Goal: Task Accomplishment & Management: Use online tool/utility

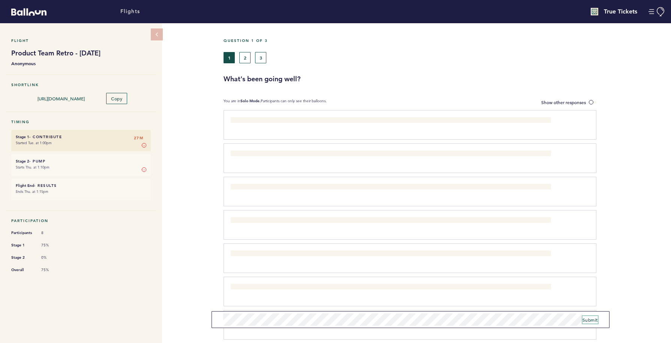
click at [594, 318] on span "Submit" at bounding box center [589, 320] width 15 height 6
click at [242, 60] on button "2" at bounding box center [244, 57] width 11 height 11
click at [585, 317] on span "Submit" at bounding box center [589, 320] width 15 height 6
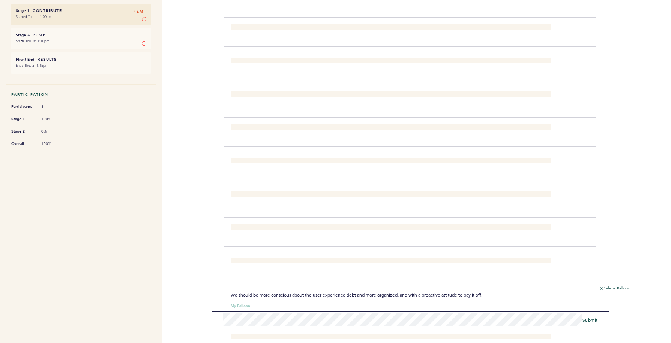
scroll to position [154, 0]
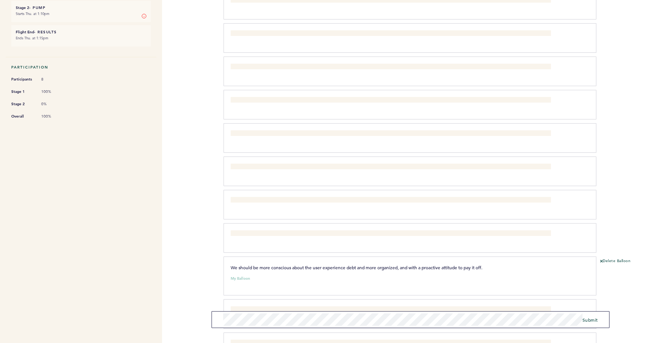
click at [469, 268] on span "We should be more conscious about the user experience debt and more organized, …" at bounding box center [357, 268] width 252 height 6
click at [526, 267] on p "We should be more conscious about the user experience debt and more organized, …" at bounding box center [391, 267] width 320 height 7
click at [491, 265] on p "We should be more conscious about the user experience debt and more organized, …" at bounding box center [391, 267] width 320 height 7
click at [603, 260] on button "Delete Balloon" at bounding box center [615, 262] width 30 height 6
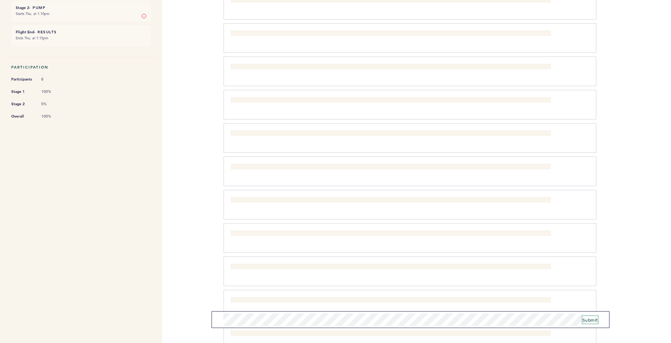
click at [591, 323] on button "Submit" at bounding box center [589, 319] width 15 height 7
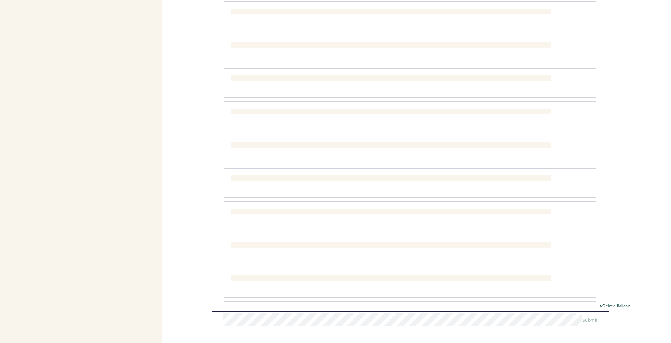
scroll to position [87, 0]
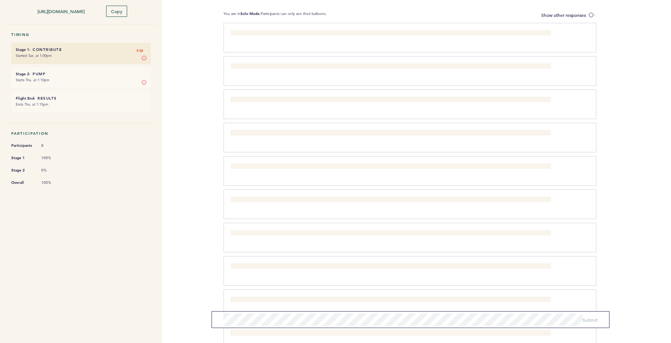
click at [83, 105] on small "Ends Thu. at 1:15pm" at bounding box center [81, 104] width 130 height 7
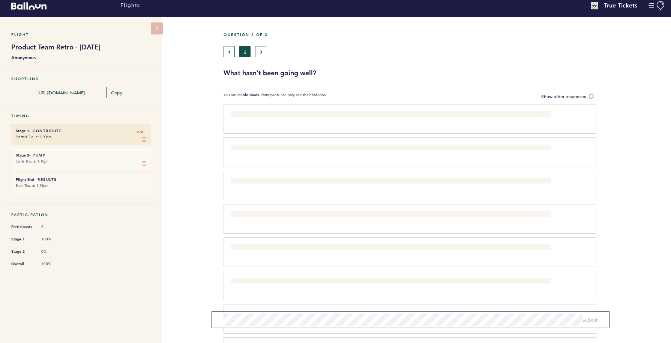
scroll to position [0, 0]
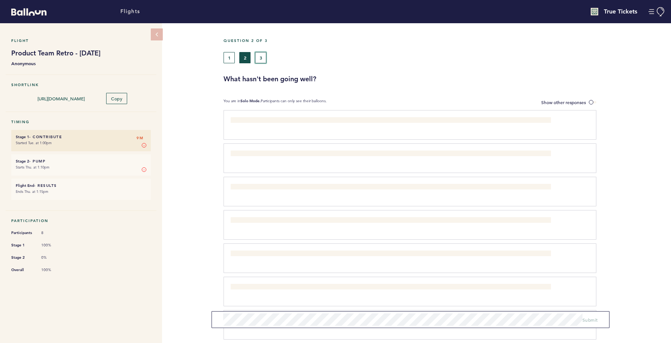
click at [262, 58] on button "3" at bounding box center [260, 57] width 11 height 11
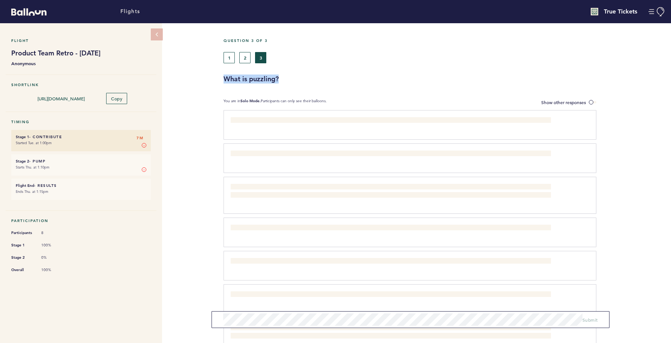
drag, startPoint x: 288, startPoint y: 80, endPoint x: 225, endPoint y: 80, distance: 63.0
click at [225, 80] on h3 "What is puzzling?" at bounding box center [444, 79] width 442 height 9
copy h3 "What is puzzling?"
click at [338, 73] on div "Question 3 of 3 1 2 3 What is puzzling?" at bounding box center [446, 60] width 447 height 45
click at [243, 55] on button "2" at bounding box center [244, 57] width 11 height 11
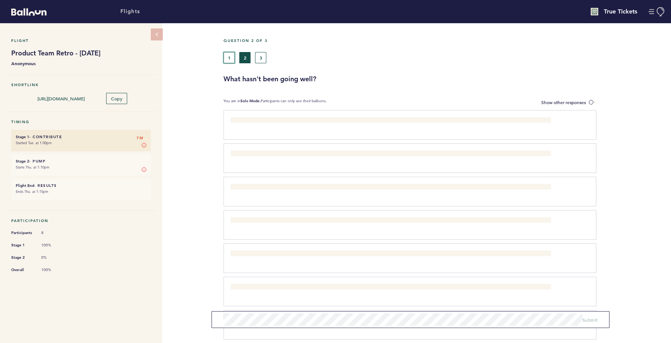
click at [229, 55] on button "1" at bounding box center [228, 57] width 11 height 11
click at [259, 56] on button "3" at bounding box center [260, 57] width 11 height 11
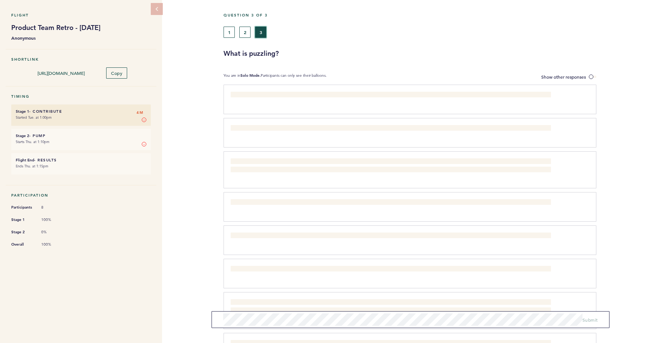
scroll to position [85, 0]
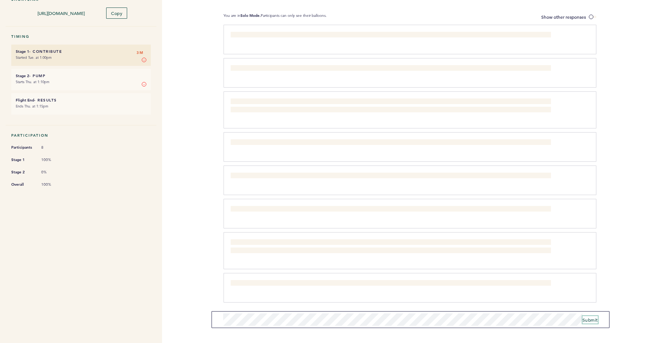
click at [594, 321] on span "Submit" at bounding box center [589, 320] width 15 height 6
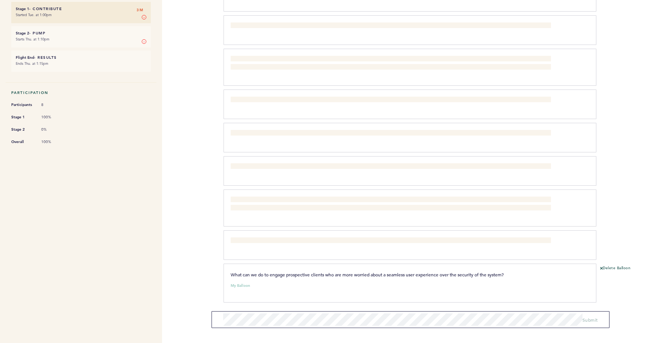
scroll to position [0, 0]
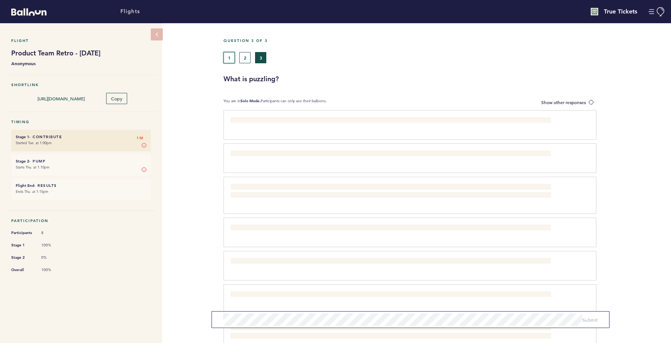
click at [228, 56] on button "1" at bounding box center [228, 57] width 11 height 11
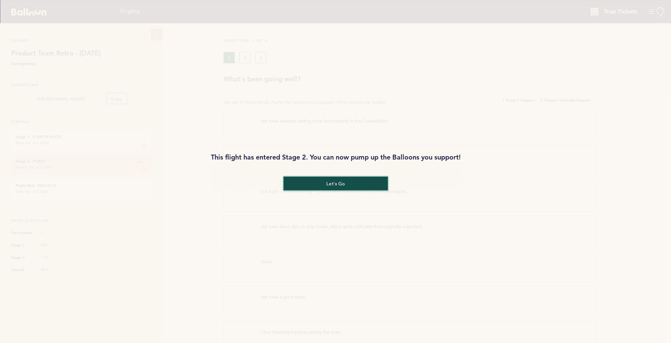
click at [316, 181] on button "let's go" at bounding box center [335, 184] width 104 height 14
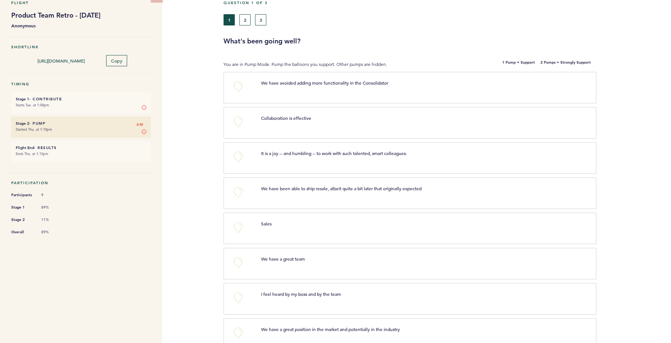
scroll to position [38, 0]
click at [240, 154] on button "+0" at bounding box center [238, 157] width 15 height 15
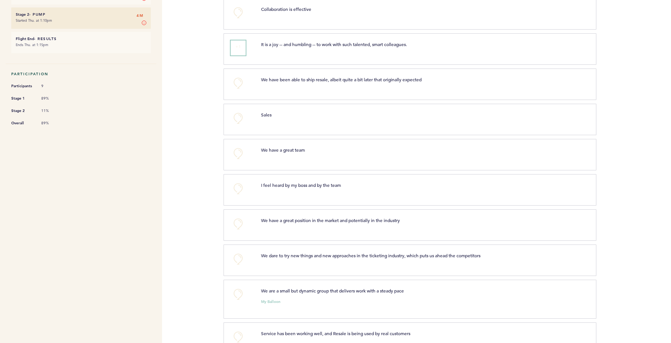
scroll to position [157, 0]
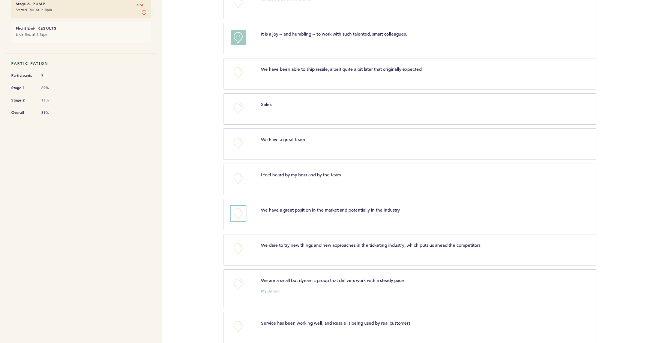
click at [237, 214] on button "+0" at bounding box center [238, 213] width 15 height 15
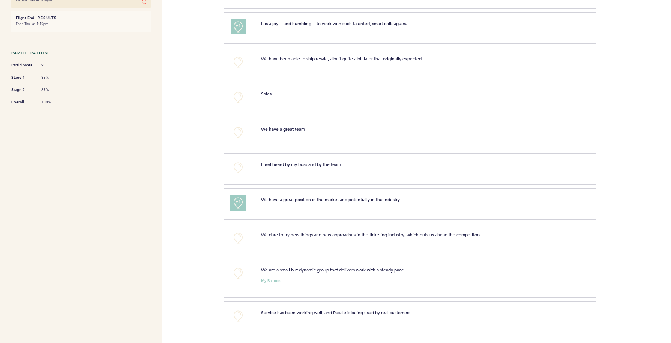
scroll to position [169, 0]
click at [235, 314] on button "+0" at bounding box center [238, 315] width 15 height 15
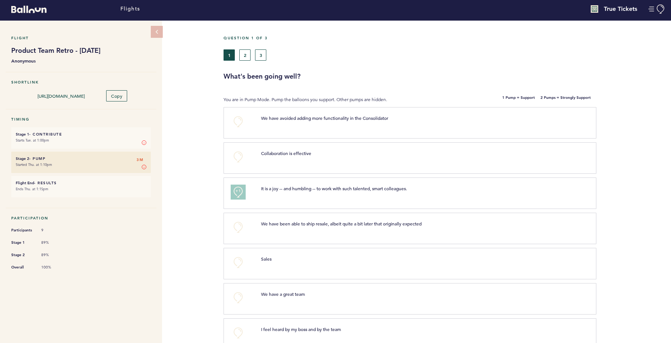
scroll to position [0, 0]
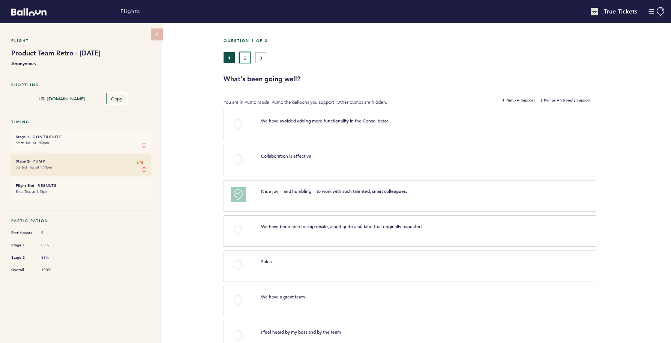
click at [247, 58] on button "2" at bounding box center [244, 57] width 11 height 11
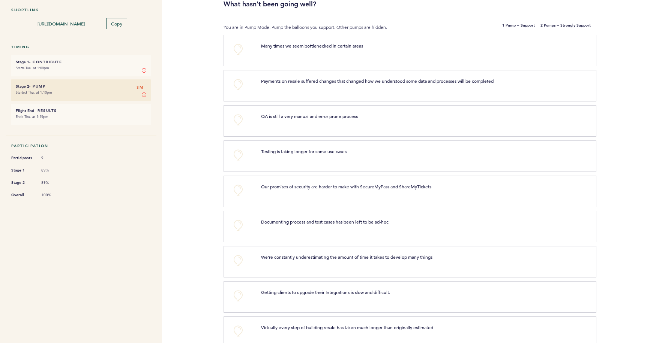
scroll to position [75, 0]
click at [235, 46] on button "+0" at bounding box center [238, 49] width 15 height 15
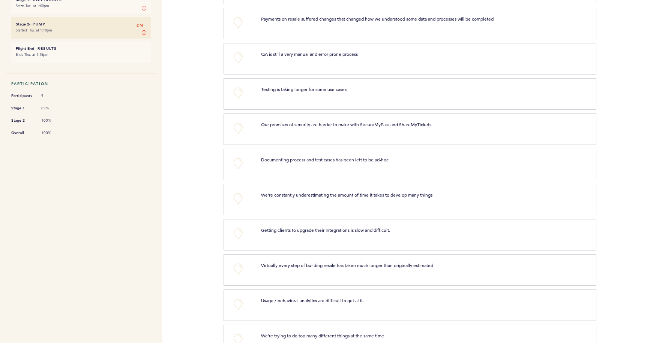
scroll to position [139, 0]
click at [238, 229] on button "+0" at bounding box center [238, 232] width 15 height 15
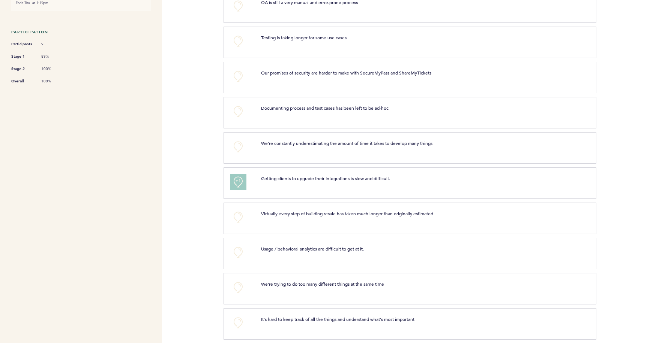
scroll to position [189, 0]
click at [238, 252] on button "+0" at bounding box center [238, 252] width 15 height 15
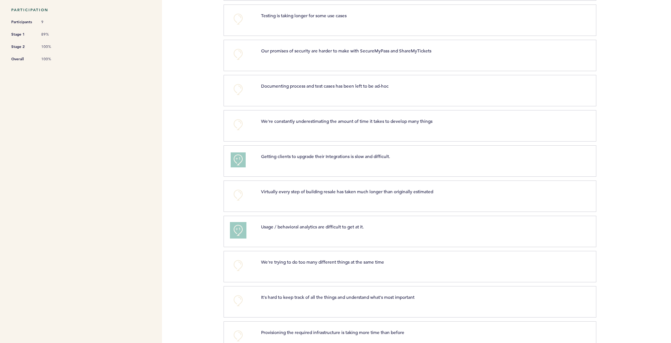
scroll to position [240, 0]
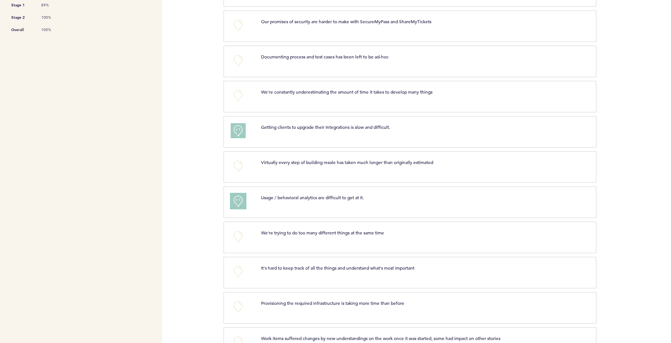
click at [236, 198] on span "+1" at bounding box center [237, 199] width 5 height 7
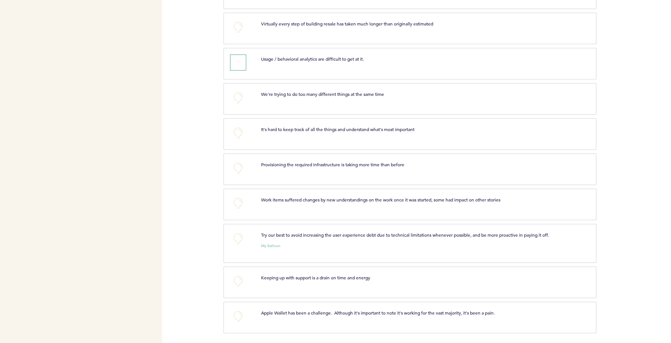
scroll to position [380, 0]
click at [239, 236] on button "+0" at bounding box center [238, 237] width 15 height 15
click at [239, 236] on span "+1" at bounding box center [237, 236] width 5 height 7
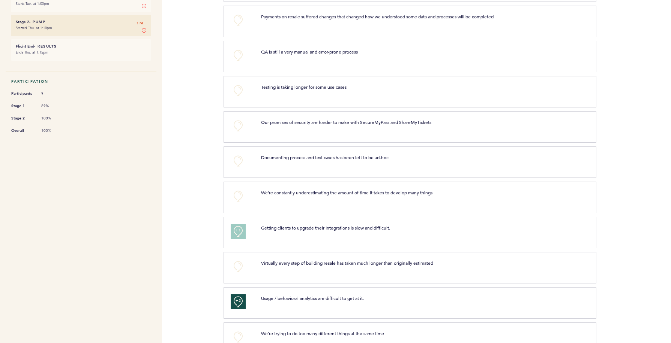
scroll to position [0, 0]
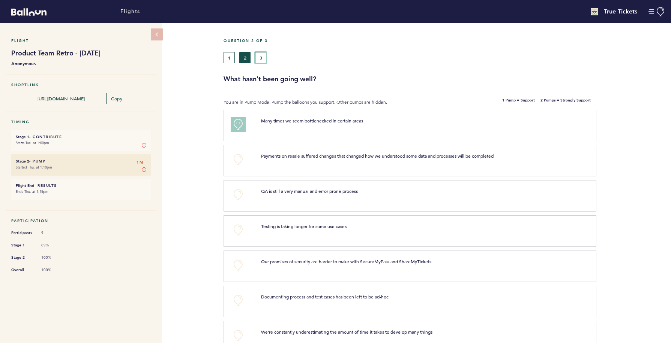
click at [258, 59] on button "3" at bounding box center [260, 57] width 11 height 11
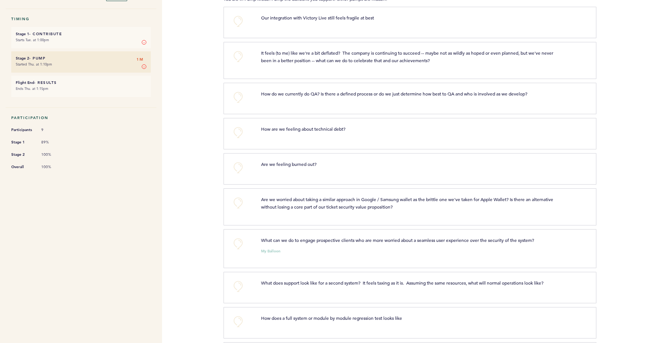
scroll to position [103, 0]
click at [238, 132] on button "+0" at bounding box center [238, 132] width 15 height 15
click at [242, 166] on button "+0" at bounding box center [238, 167] width 15 height 15
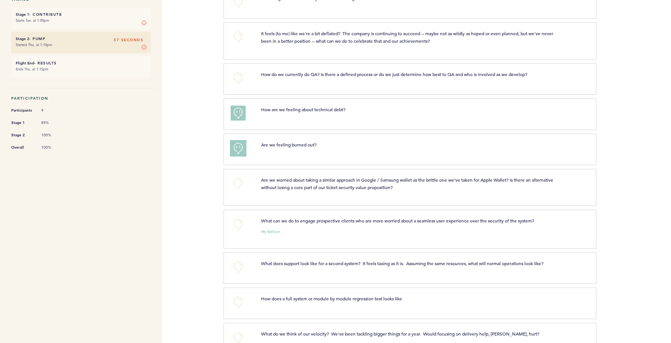
scroll to position [123, 0]
click at [240, 221] on button "+0" at bounding box center [238, 224] width 15 height 15
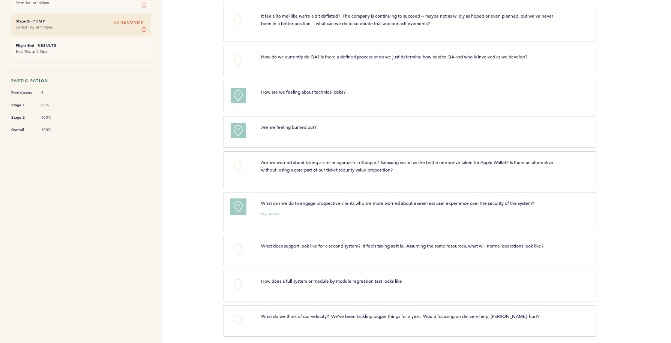
scroll to position [145, 0]
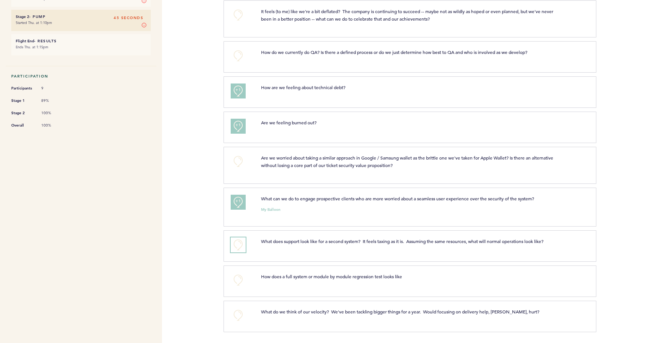
click at [243, 243] on button "+0" at bounding box center [238, 245] width 15 height 15
click at [242, 200] on button "+1" at bounding box center [238, 202] width 15 height 15
click at [243, 316] on button "+0" at bounding box center [238, 315] width 15 height 15
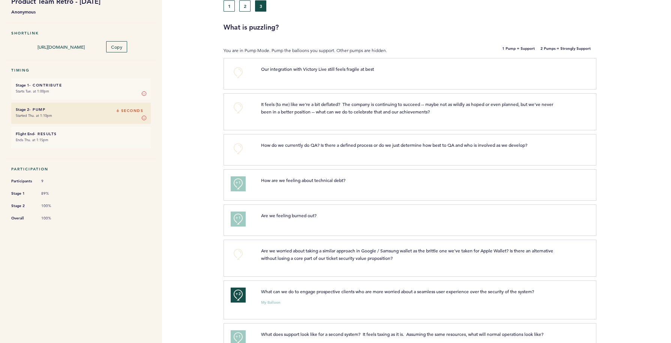
scroll to position [0, 0]
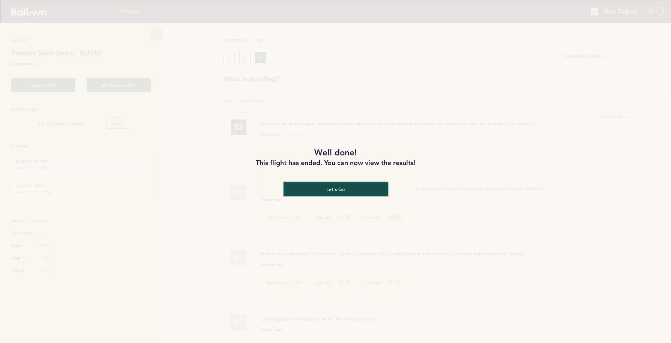
click at [297, 193] on button "let's go" at bounding box center [335, 189] width 104 height 14
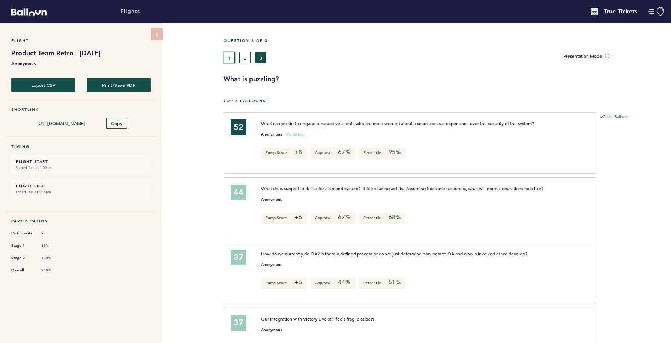
click at [228, 59] on button "1" at bounding box center [228, 57] width 11 height 11
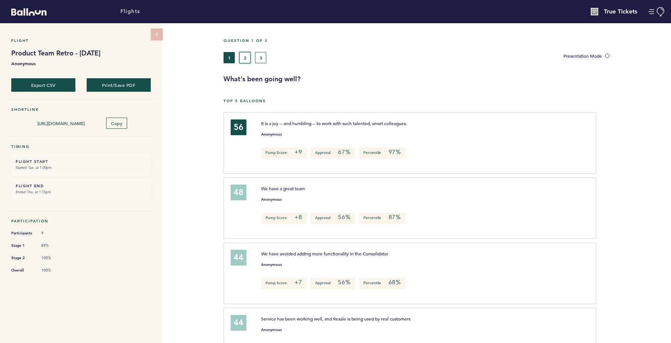
click at [245, 62] on button "2" at bounding box center [244, 57] width 11 height 11
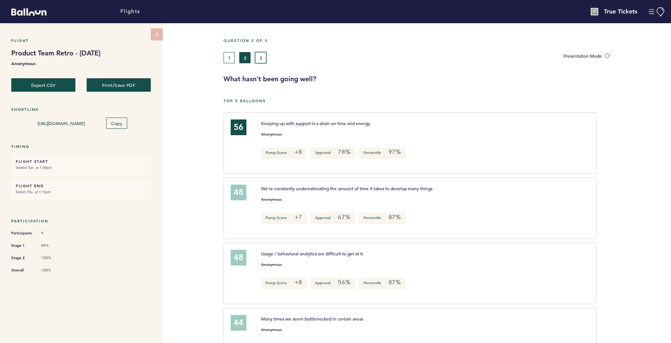
click at [265, 58] on button "3" at bounding box center [260, 57] width 11 height 11
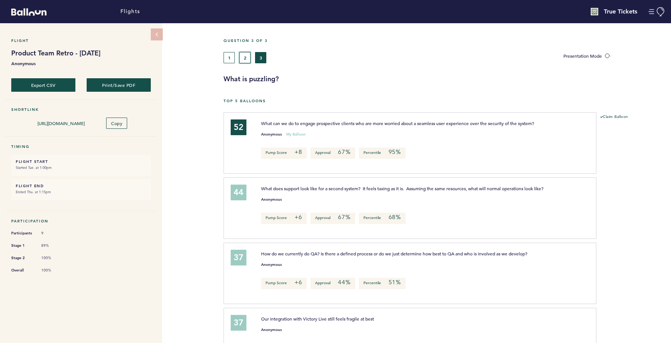
click at [246, 57] on button "2" at bounding box center [244, 57] width 11 height 11
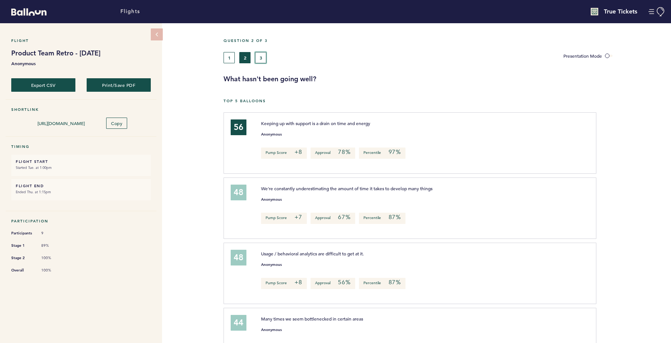
click at [263, 56] on button "3" at bounding box center [260, 57] width 11 height 11
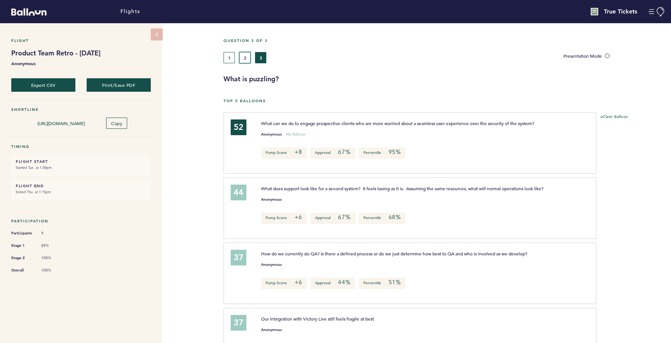
click at [249, 56] on button "2" at bounding box center [244, 57] width 11 height 11
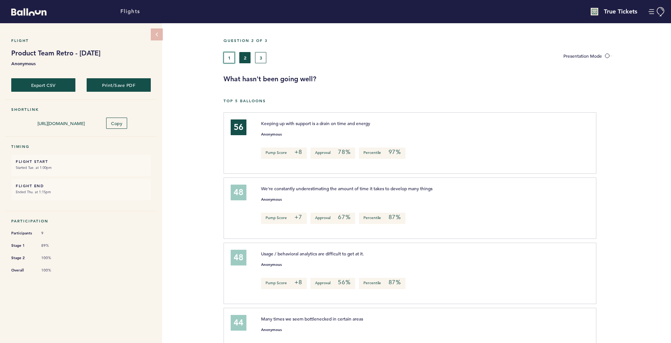
click at [230, 56] on button "1" at bounding box center [228, 57] width 11 height 11
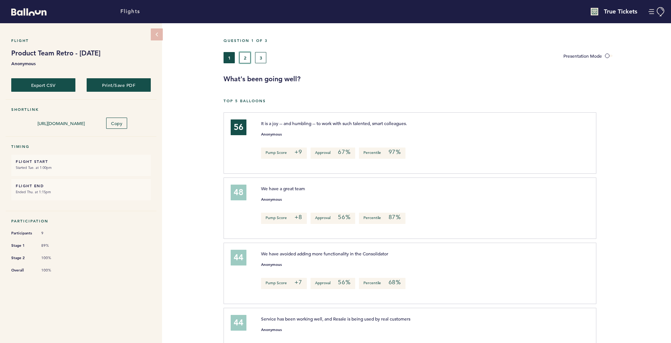
click at [249, 60] on button "2" at bounding box center [244, 57] width 11 height 11
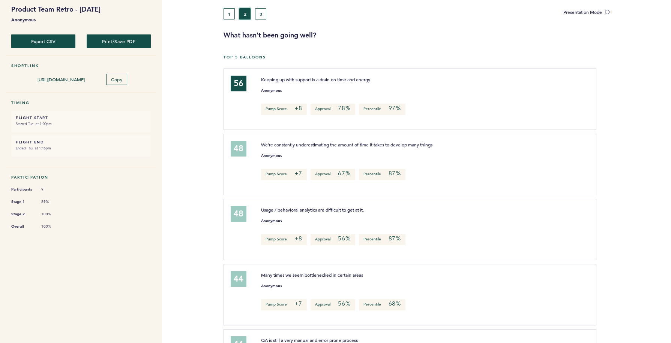
scroll to position [57, 0]
